Goal: Book appointment/travel/reservation

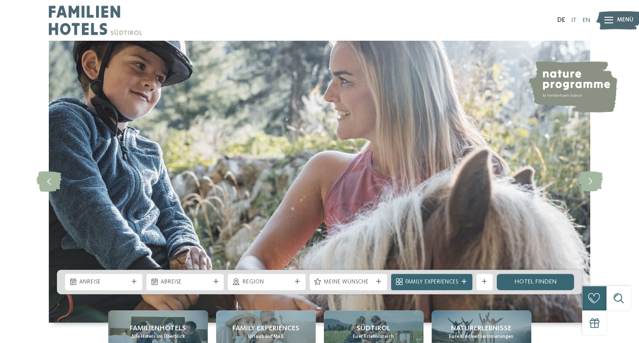
click at [585, 20] on link "EN" at bounding box center [586, 20] width 8 height 7
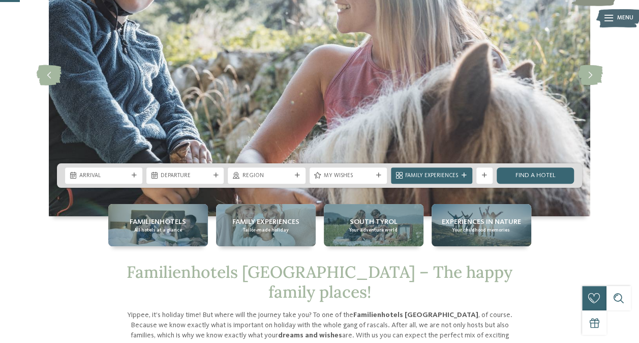
scroll to position [107, 0]
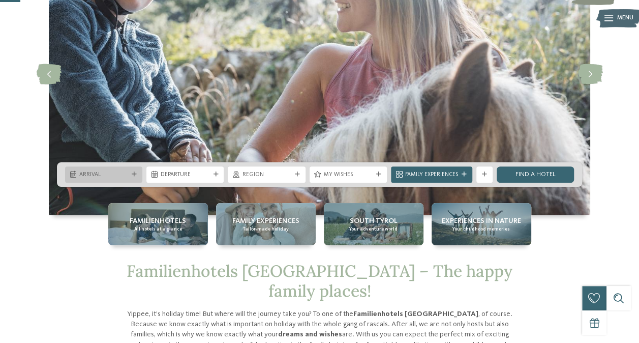
click at [119, 174] on span "Arrival" at bounding box center [103, 175] width 49 height 8
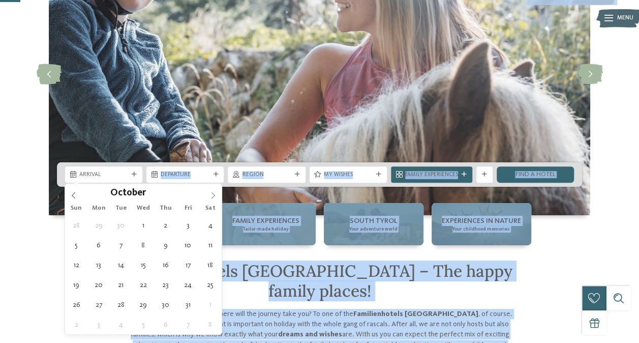
drag, startPoint x: 119, startPoint y: 174, endPoint x: 211, endPoint y: 192, distance: 94.3
click at [211, 192] on icon at bounding box center [212, 195] width 7 height 7
type div "29.12.2025"
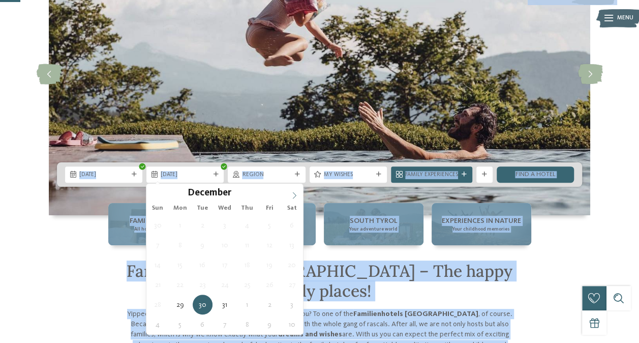
type input "****"
click at [295, 197] on icon at bounding box center [294, 195] width 7 height 7
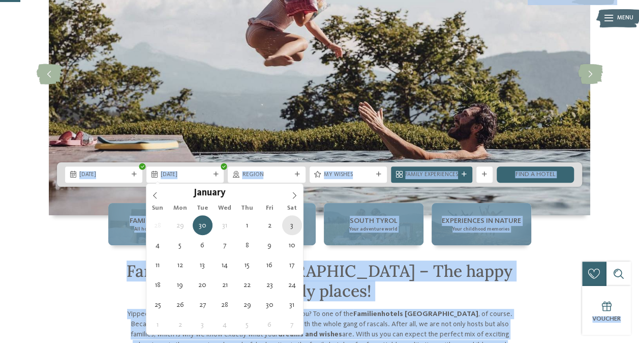
type div "03.01.2026"
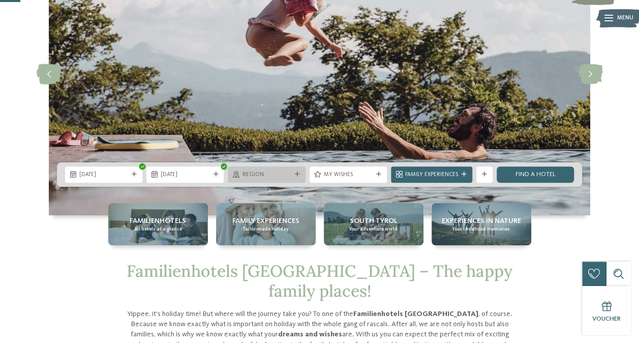
click at [291, 173] on div "Region" at bounding box center [266, 174] width 53 height 9
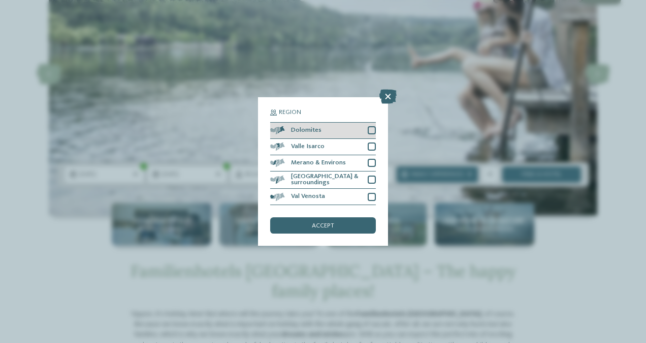
click at [373, 130] on div at bounding box center [372, 130] width 8 height 8
click at [332, 226] on span "accept" at bounding box center [323, 226] width 22 height 7
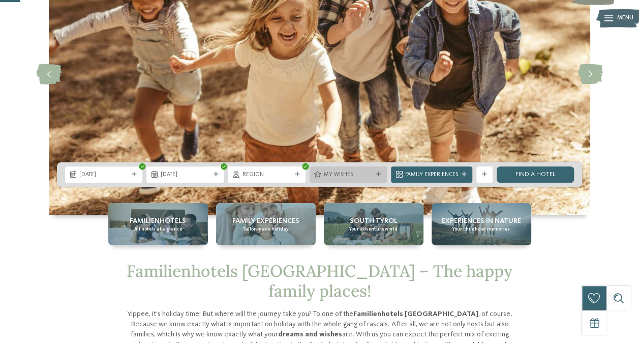
click at [336, 169] on div "My wishes" at bounding box center [347, 174] width 77 height 16
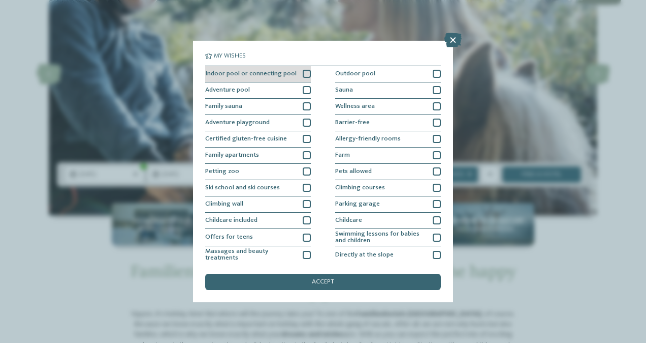
click at [303, 73] on div at bounding box center [307, 74] width 8 height 8
click at [304, 73] on icon at bounding box center [306, 74] width 5 height 5
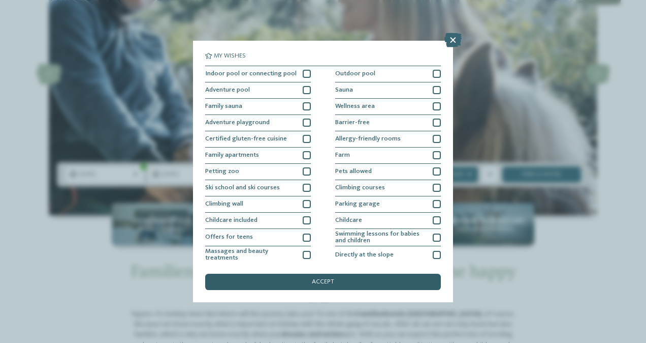
click at [314, 282] on span "accept" at bounding box center [323, 281] width 22 height 7
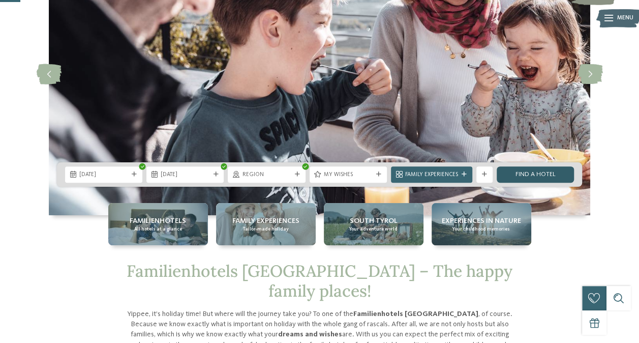
click at [538, 170] on link "Find a hotel" at bounding box center [535, 174] width 77 height 16
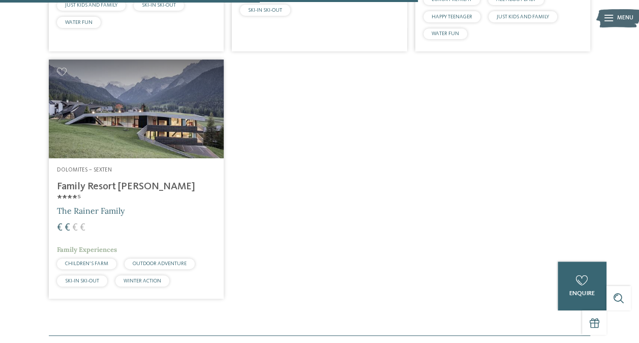
scroll to position [779, 0]
click at [145, 129] on img at bounding box center [136, 108] width 175 height 99
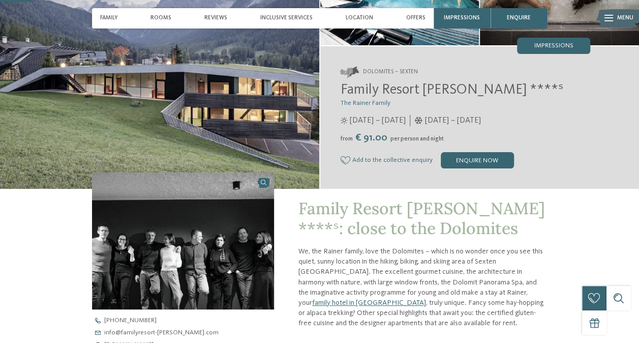
scroll to position [116, 0]
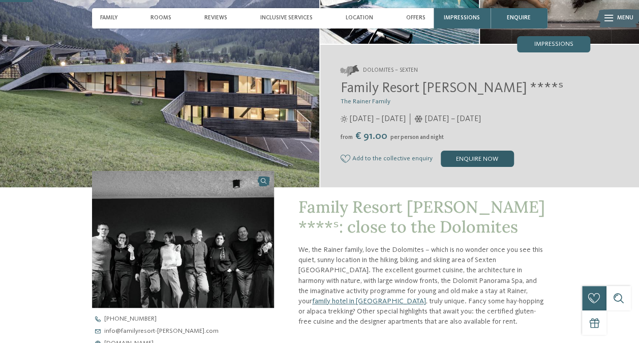
click at [478, 165] on div "enquire now" at bounding box center [477, 158] width 73 height 16
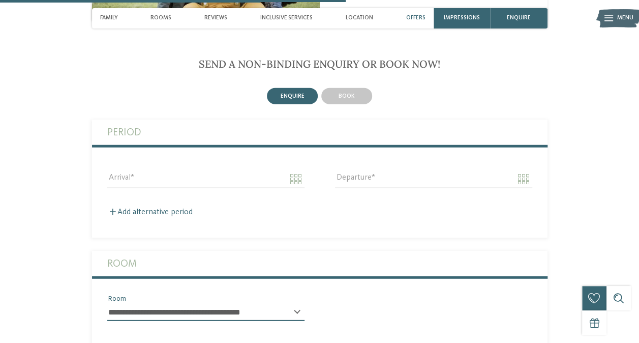
scroll to position [1229, 0]
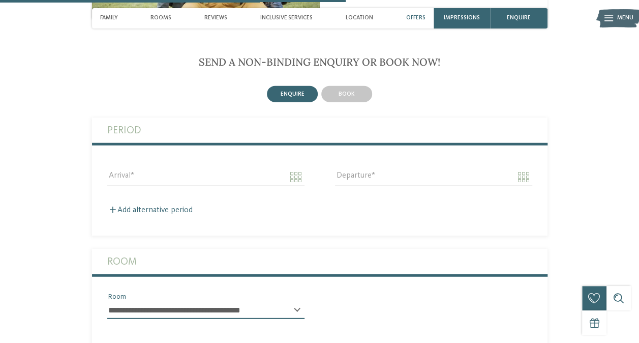
click at [289, 167] on div "Arrival" at bounding box center [206, 177] width 228 height 37
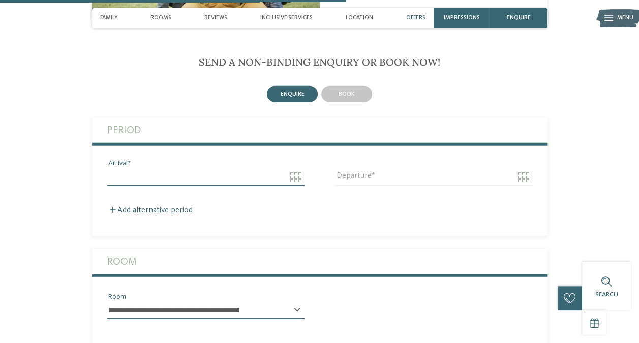
click at [292, 175] on input "Arrival" at bounding box center [205, 176] width 197 height 17
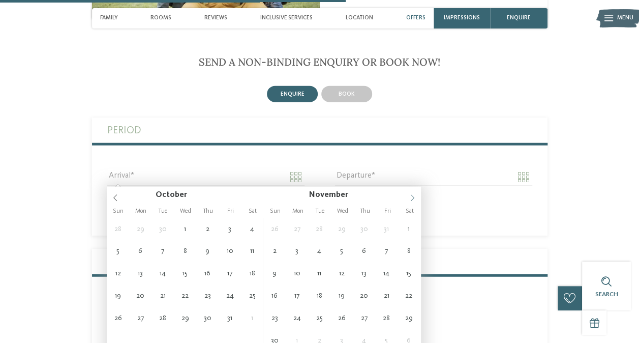
click at [415, 198] on icon at bounding box center [412, 197] width 7 height 7
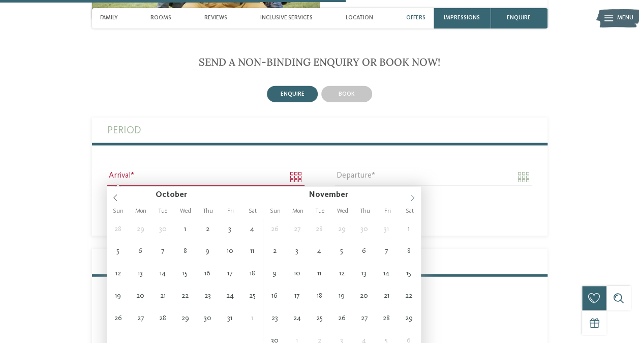
click at [415, 198] on icon at bounding box center [412, 197] width 7 height 7
type input "**********"
type input "****"
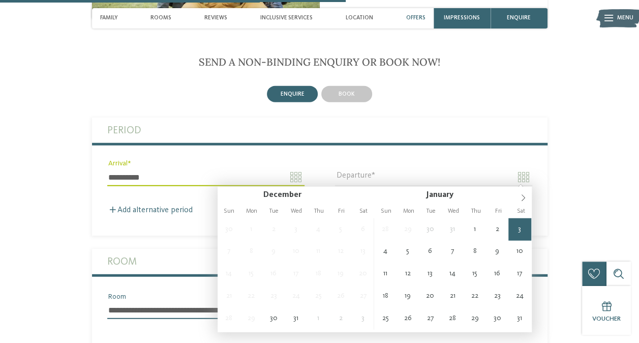
type input "**********"
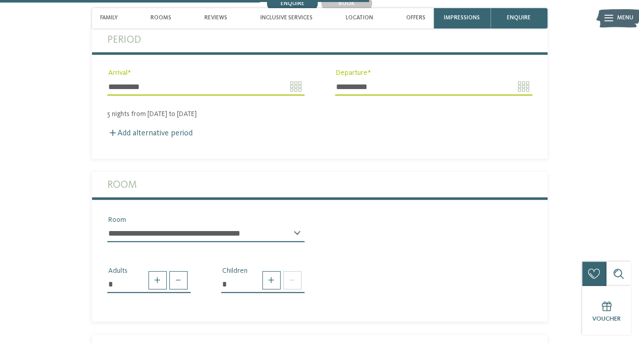
scroll to position [1330, 0]
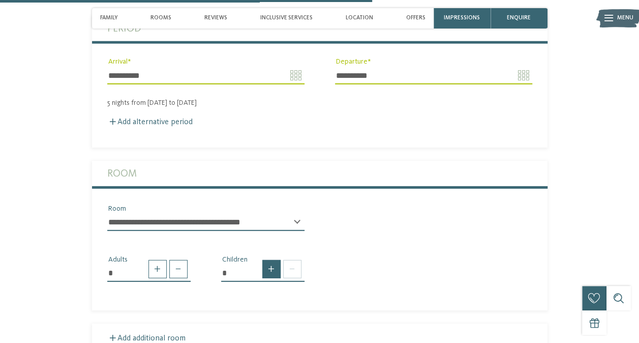
click at [269, 269] on span at bounding box center [271, 269] width 18 height 18
type input "*"
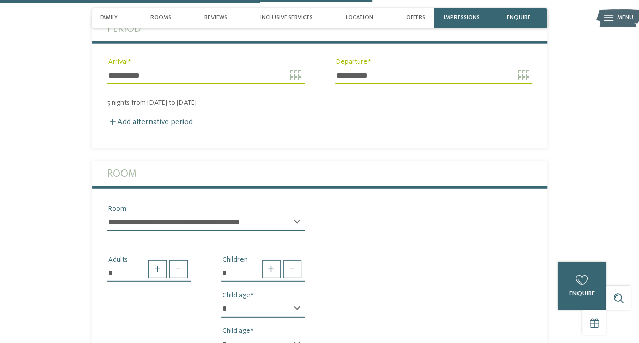
click at [286, 305] on select "* * * * * * * * * * * ** ** ** ** ** ** ** **" at bounding box center [262, 308] width 83 height 17
select select "*"
click at [221, 300] on select "* * * * * * * * * * * ** ** ** ** ** ** ** **" at bounding box center [262, 308] width 83 height 17
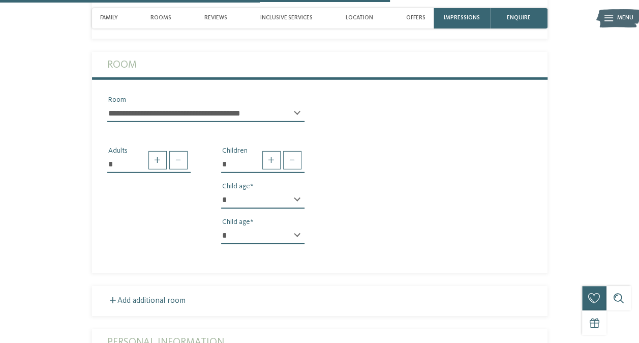
scroll to position [1440, 0]
click at [251, 229] on select "* * * * * * * * * * * ** ** ** ** ** ** ** **" at bounding box center [262, 234] width 83 height 17
select select "*"
click at [221, 226] on select "* * * * * * * * * * * ** ** ** ** ** ** ** **" at bounding box center [262, 234] width 83 height 17
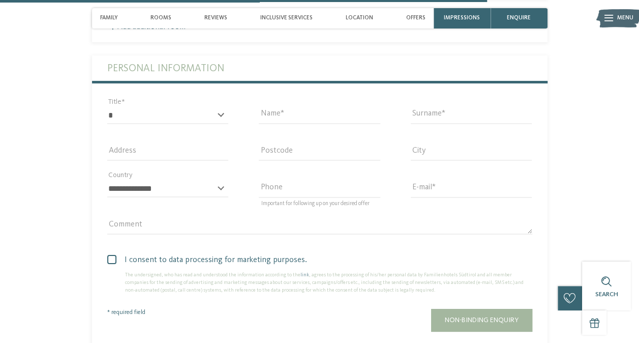
scroll to position [1797, 0]
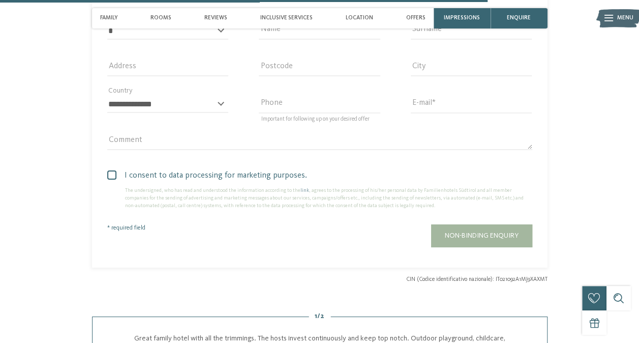
click at [107, 173] on span at bounding box center [111, 174] width 9 height 9
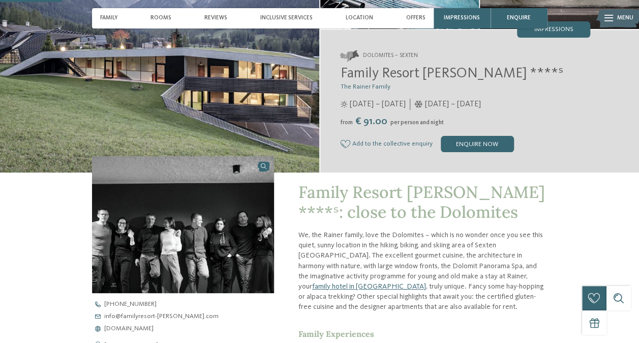
scroll to position [128, 0]
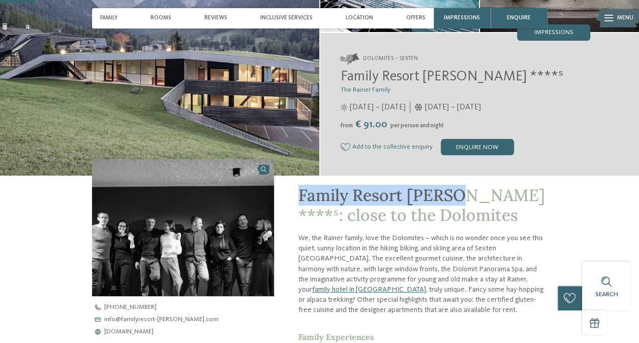
drag, startPoint x: 298, startPoint y: 196, endPoint x: 455, endPoint y: 196, distance: 157.0
click at [455, 196] on span "Family Resort Rainer ****ˢ: close to the Dolomites" at bounding box center [421, 204] width 246 height 40
copy span "Family Resort Rainer"
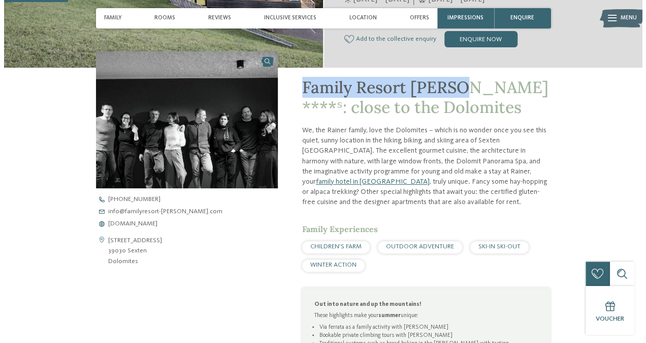
scroll to position [238, 0]
